Goal: Task Accomplishment & Management: Manage account settings

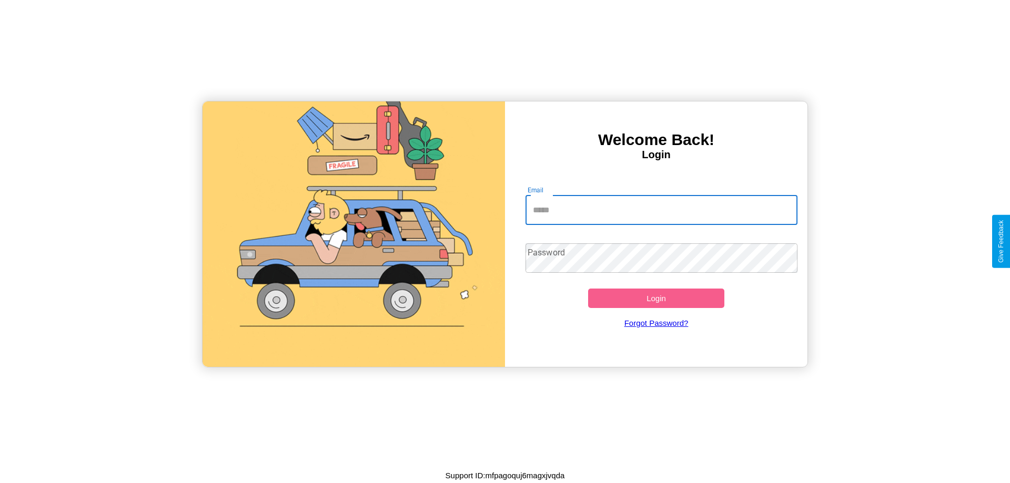
click at [661, 210] on input "Email" at bounding box center [661, 210] width 272 height 29
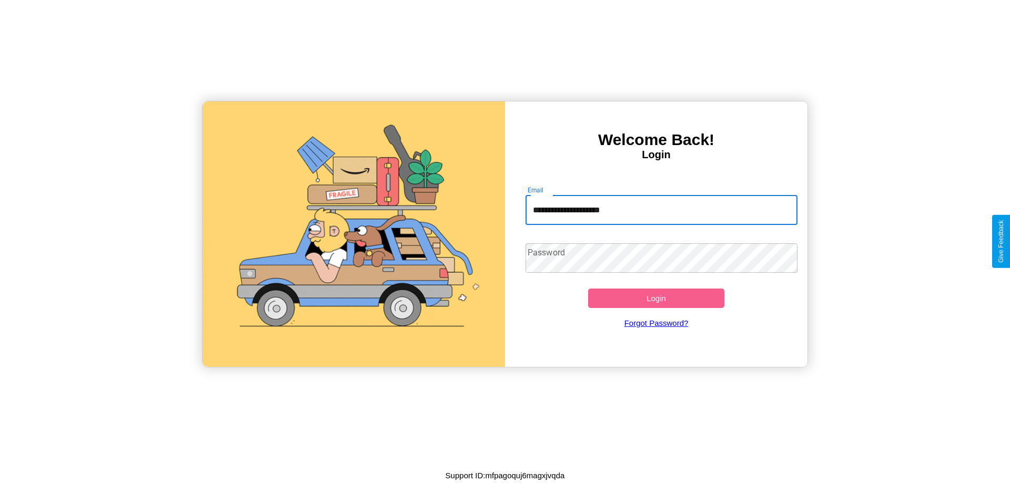
type input "**********"
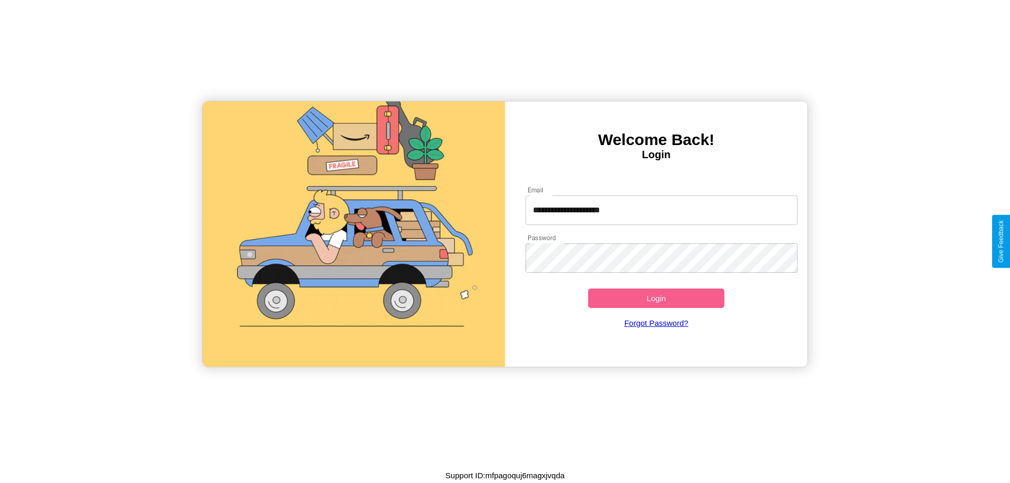
click at [656, 298] on button "Login" at bounding box center [656, 298] width 136 height 19
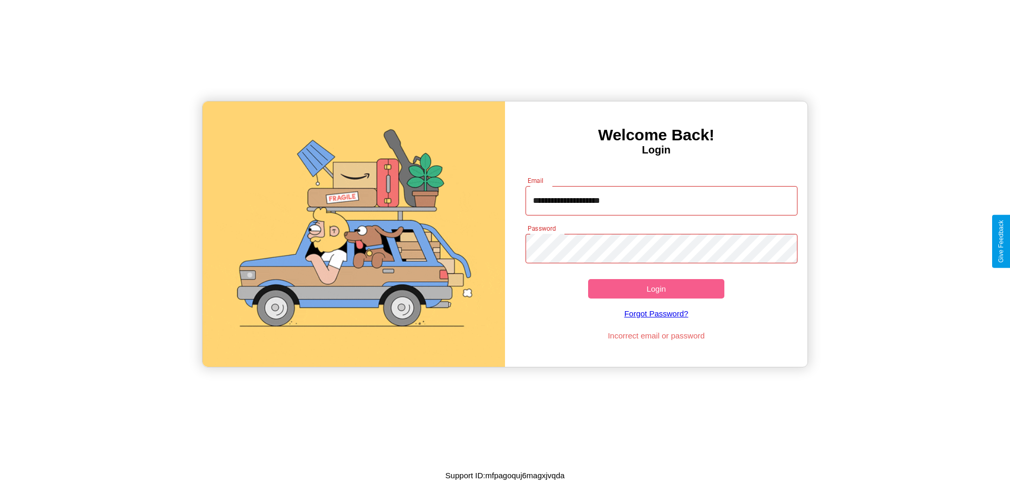
click at [656, 289] on button "Login" at bounding box center [656, 288] width 136 height 19
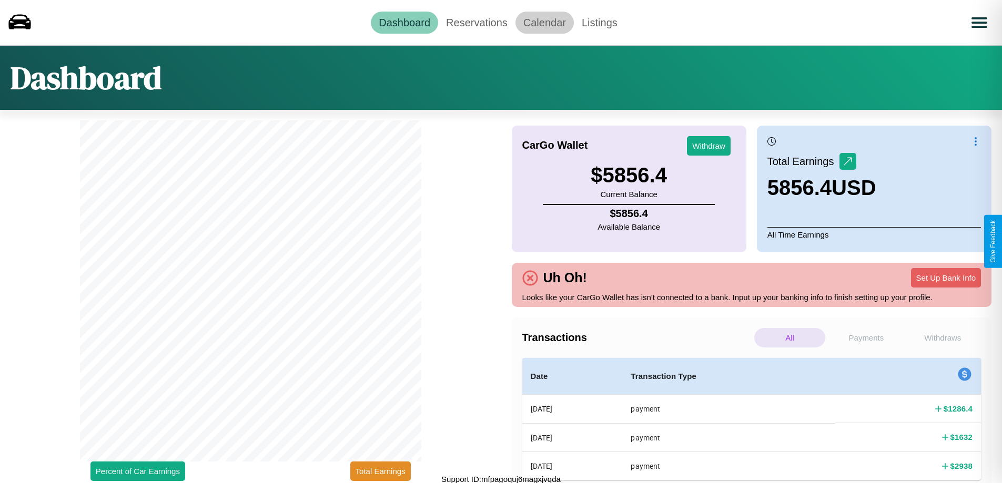
click at [544, 22] on link "Calendar" at bounding box center [544, 23] width 58 height 22
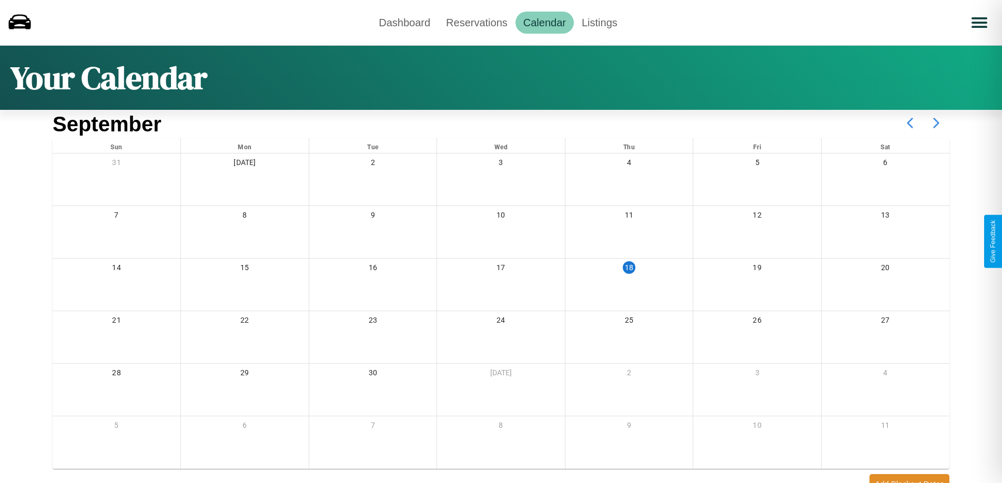
click at [936, 123] on icon at bounding box center [936, 123] width 26 height 26
click at [476, 22] on link "Reservations" at bounding box center [476, 23] width 77 height 22
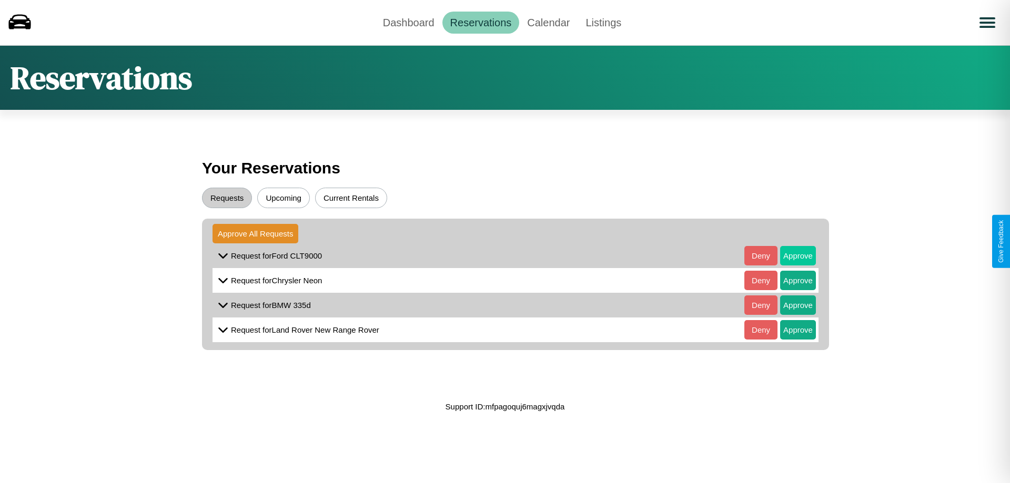
click at [790, 256] on button "Approve" at bounding box center [798, 255] width 36 height 19
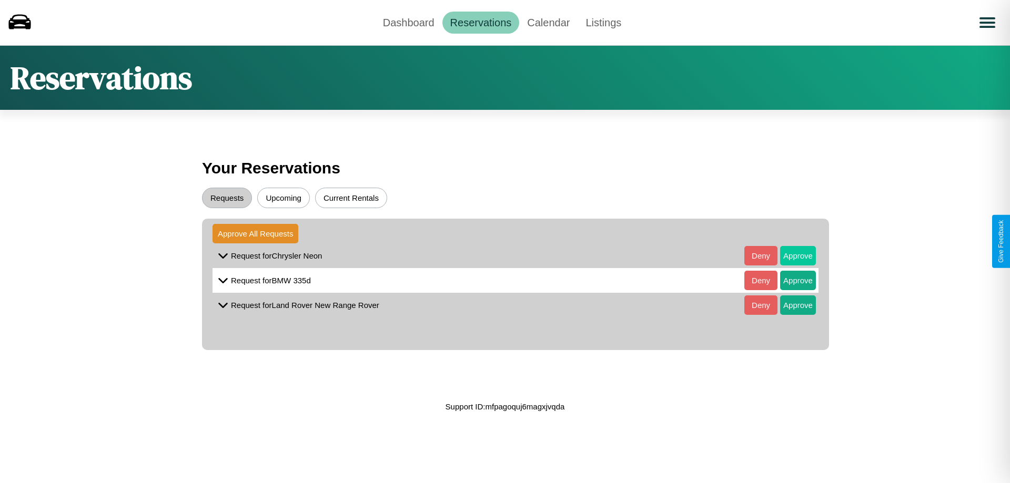
click at [790, 256] on button "Approve" at bounding box center [798, 255] width 36 height 19
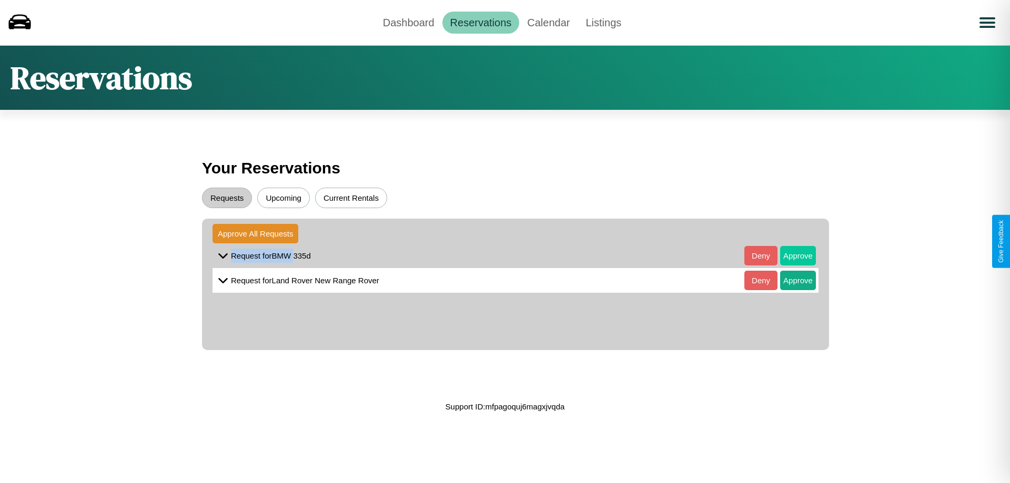
click at [790, 256] on button "Approve" at bounding box center [798, 255] width 36 height 19
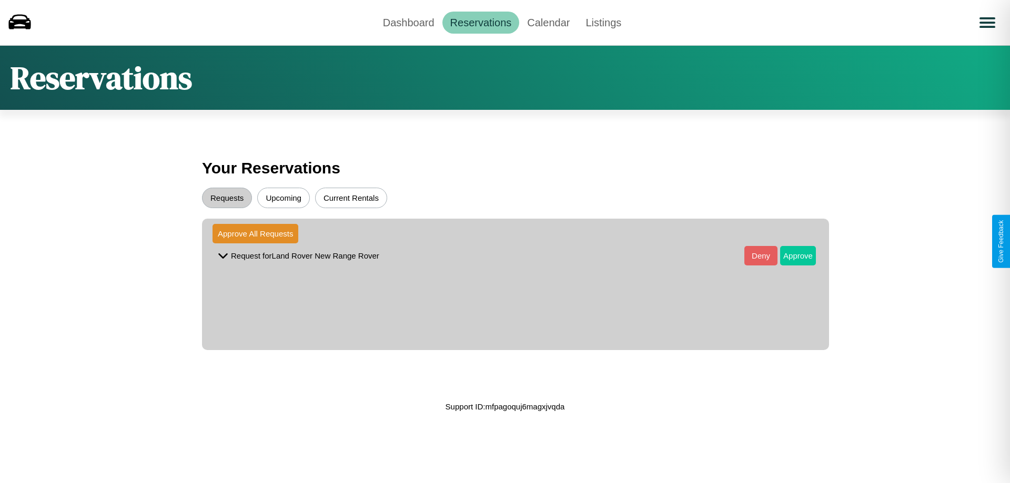
click at [790, 256] on button "Approve" at bounding box center [798, 255] width 36 height 19
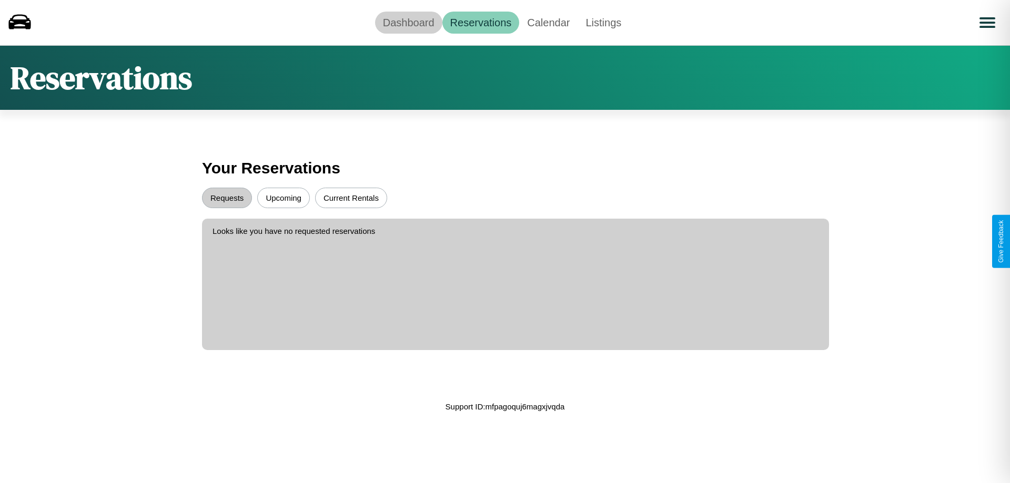
click at [408, 22] on link "Dashboard" at bounding box center [408, 23] width 67 height 22
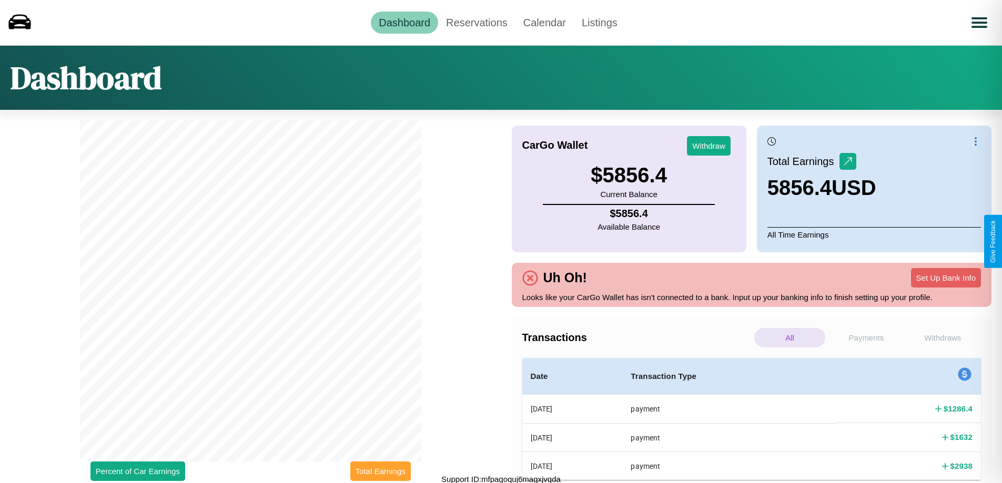
click at [380, 471] on button "Total Earnings" at bounding box center [380, 471] width 60 height 19
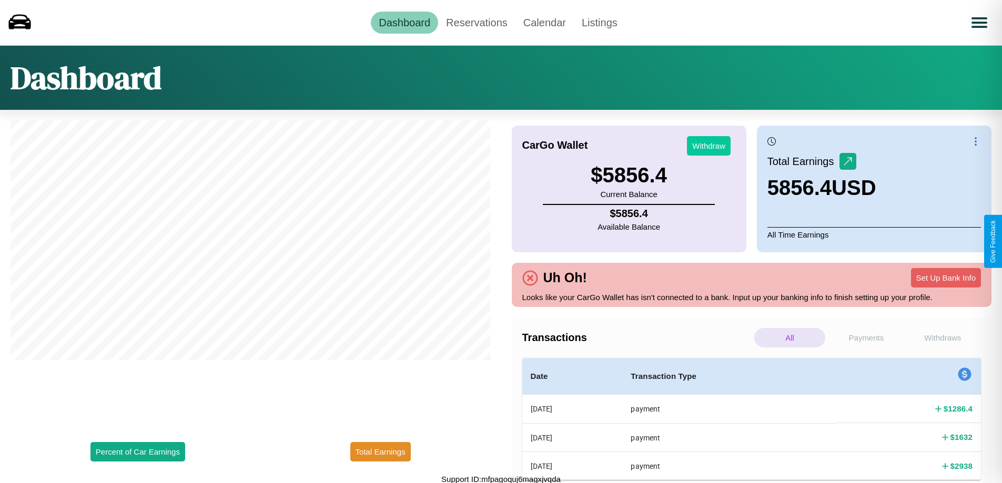
click at [708, 146] on button "Withdraw" at bounding box center [709, 145] width 44 height 19
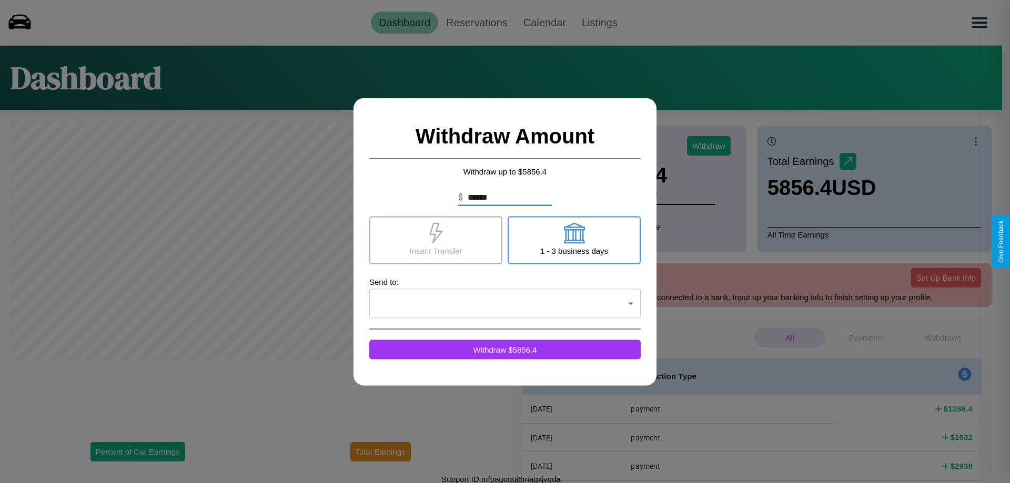
click at [435, 240] on icon at bounding box center [435, 232] width 13 height 21
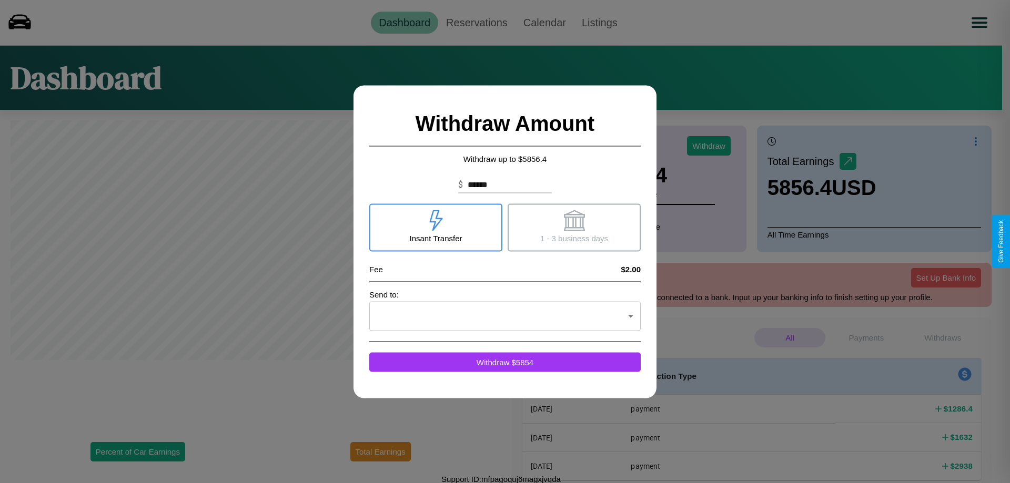
click at [574, 227] on icon at bounding box center [573, 220] width 21 height 21
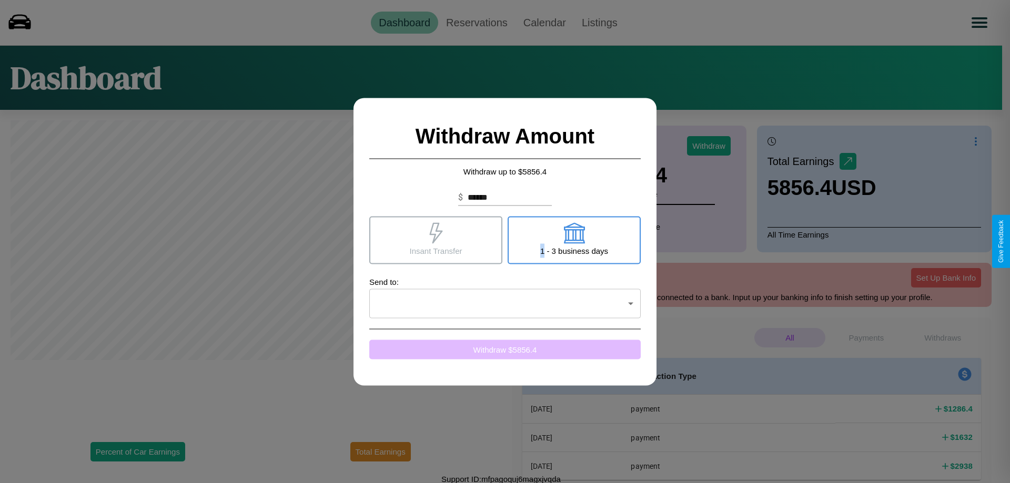
click at [505, 349] on button "Withdraw $ 5856.4" at bounding box center [504, 349] width 271 height 19
